Goal: Find specific fact

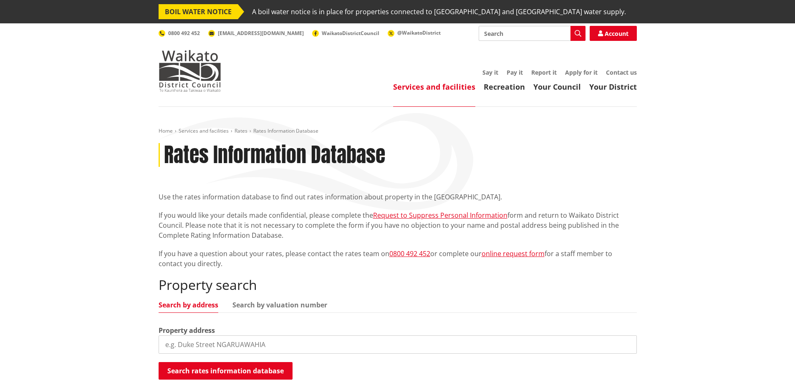
click at [253, 341] on input "search" at bounding box center [398, 345] width 478 height 18
paste input "[PERSON_NAME] [PERSON_NAME]"
drag, startPoint x: 272, startPoint y: 345, endPoint x: 70, endPoint y: 329, distance: 202.7
click at [70, 329] on div "Home Services and facilities Rates Rates Information Database Rates Information…" at bounding box center [397, 265] width 795 height 316
type input "4 crosshill"
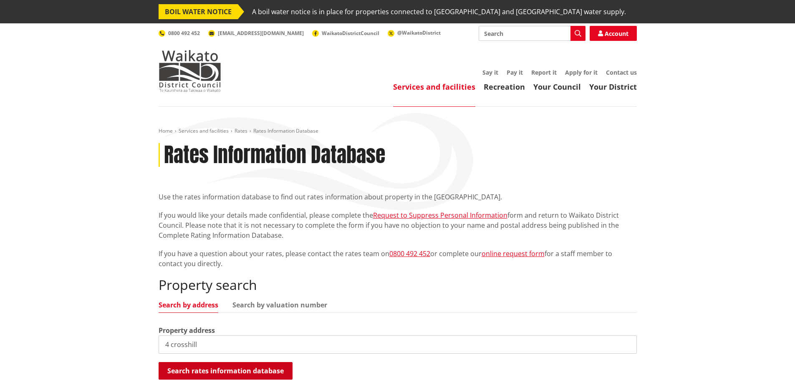
click at [231, 369] on button "Search rates information database" at bounding box center [226, 371] width 134 height 18
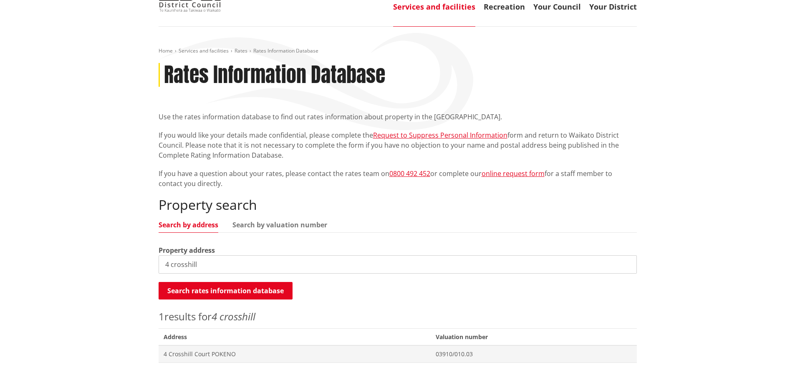
scroll to position [83, 0]
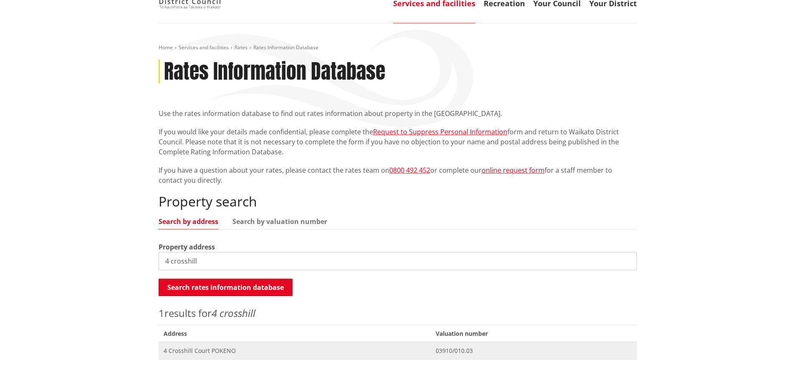
click at [203, 349] on span "4 Crosshill Court POKENO" at bounding box center [295, 351] width 262 height 8
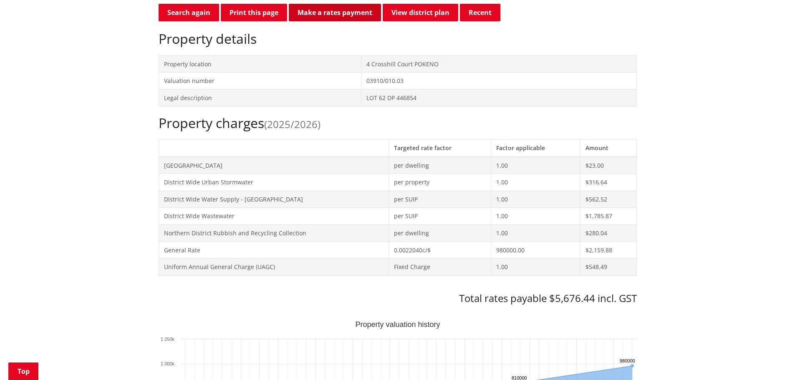
scroll to position [209, 0]
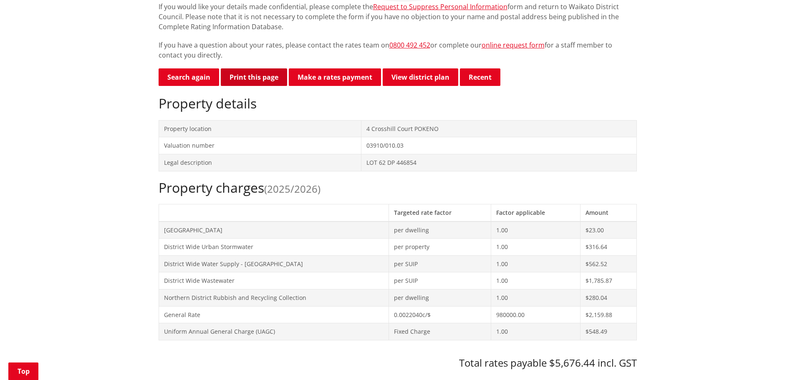
click at [260, 76] on button "Print this page" at bounding box center [254, 77] width 66 height 18
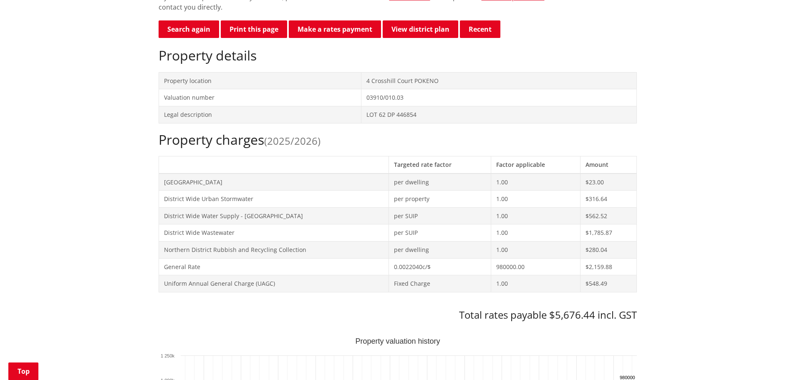
scroll to position [334, 0]
